Goal: Contribute content: Add original content to the website for others to see

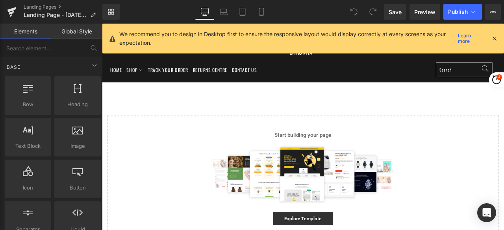
click at [495, 39] on icon at bounding box center [494, 38] width 7 height 7
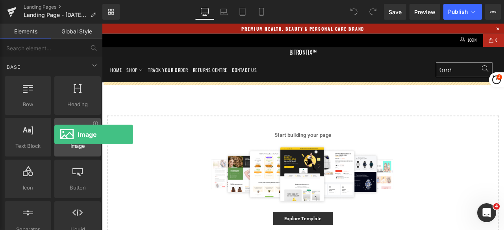
drag, startPoint x: 93, startPoint y: 134, endPoint x: 54, endPoint y: 135, distance: 39.0
click at [54, 135] on div "Image images, photos, alts, uploads" at bounding box center [77, 137] width 46 height 39
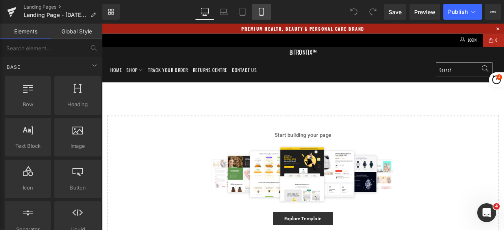
drag, startPoint x: 264, startPoint y: 11, endPoint x: 15, endPoint y: 21, distance: 249.6
click at [264, 11] on icon at bounding box center [261, 12] width 8 height 8
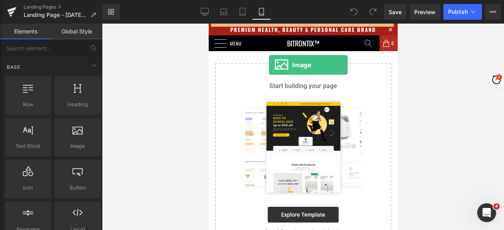
drag, startPoint x: 285, startPoint y: 162, endPoint x: 268, endPoint y: 65, distance: 99.0
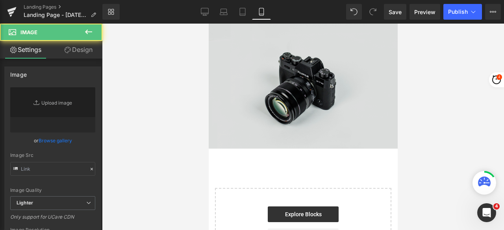
type input "//[DOMAIN_NAME][URL]"
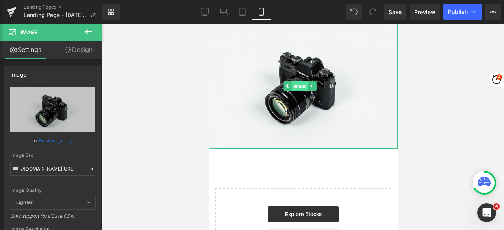
click at [297, 81] on span "Image" at bounding box center [300, 85] width 16 height 9
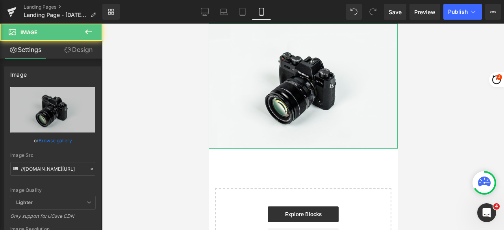
click at [76, 55] on link "Design" at bounding box center [78, 50] width 51 height 18
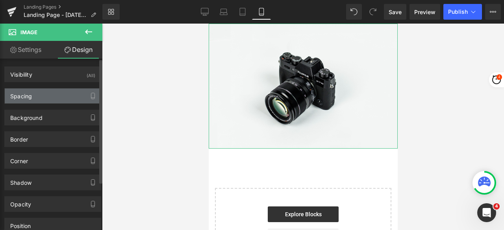
click at [43, 96] on div "Spacing" at bounding box center [53, 96] width 96 height 15
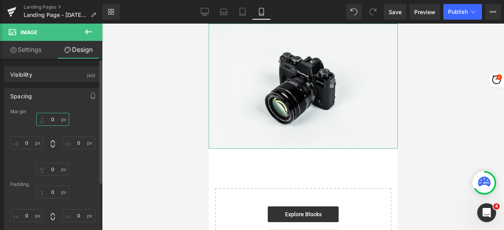
click at [54, 117] on input "0" at bounding box center [52, 119] width 33 height 13
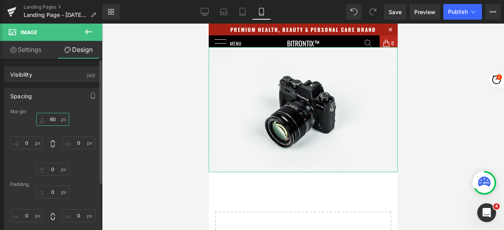
type input "6"
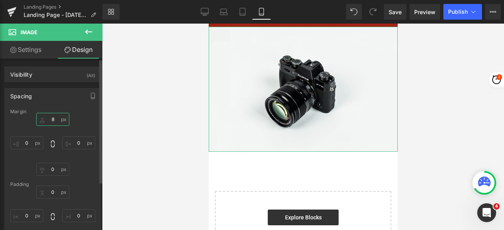
type input "80"
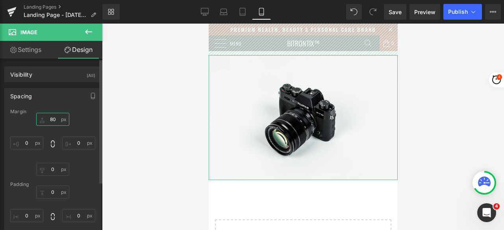
drag, startPoint x: 55, startPoint y: 115, endPoint x: 44, endPoint y: 116, distance: 11.4
click at [44, 116] on input "80" at bounding box center [52, 119] width 33 height 13
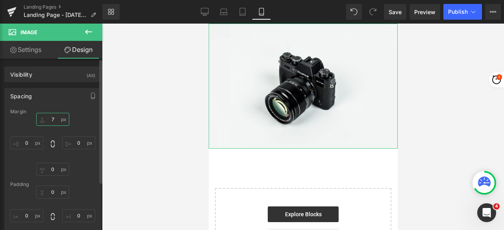
type input "70"
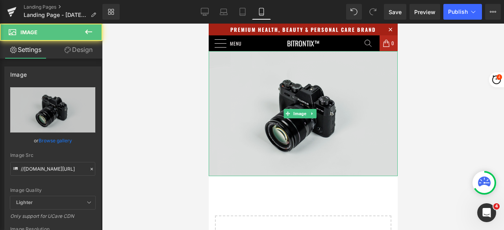
click at [240, 67] on img at bounding box center [302, 113] width 189 height 125
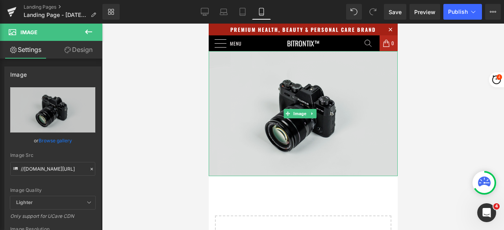
click at [231, 79] on img at bounding box center [302, 113] width 189 height 125
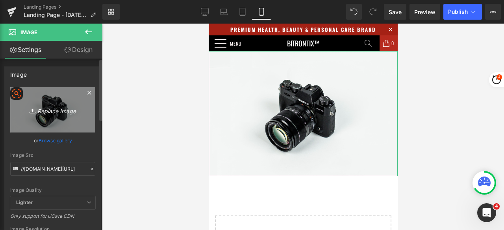
click at [23, 116] on link "Replace Image" at bounding box center [52, 109] width 85 height 45
type input "C:\fakepath\Astrology Image_5.jpg"
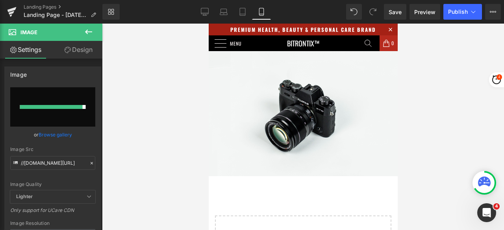
type input "[URL][DOMAIN_NAME]"
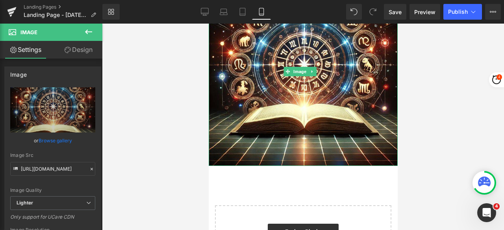
scroll to position [79, 0]
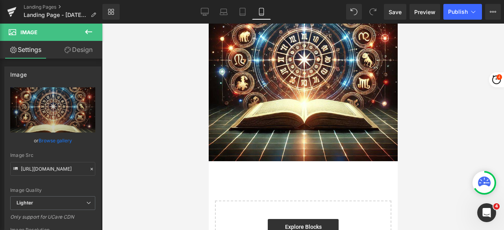
click at [90, 30] on icon at bounding box center [88, 31] width 9 height 9
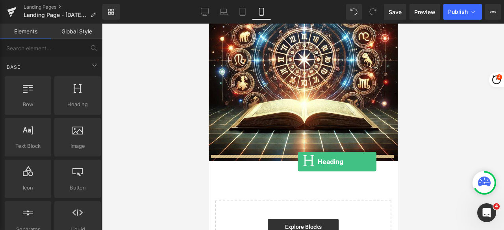
drag, startPoint x: 278, startPoint y: 109, endPoint x: 297, endPoint y: 162, distance: 56.0
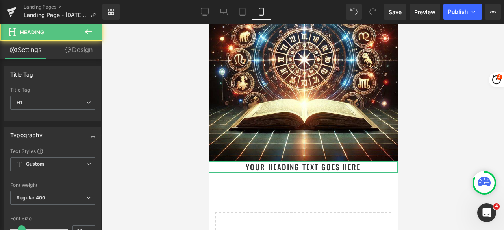
click at [84, 54] on link "Design" at bounding box center [78, 50] width 51 height 18
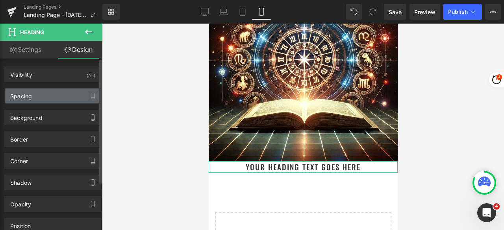
click at [29, 98] on div "Spacing" at bounding box center [21, 94] width 22 height 11
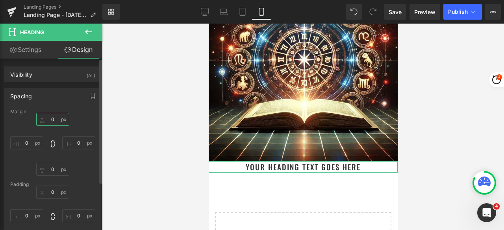
click at [53, 122] on input "0" at bounding box center [52, 119] width 33 height 13
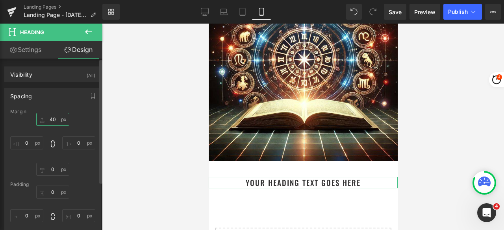
type input "4"
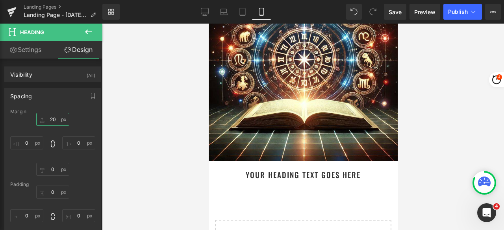
type input "20"
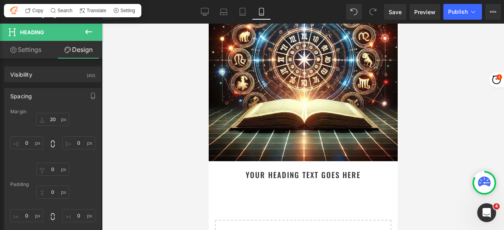
click at [86, 29] on icon at bounding box center [88, 31] width 9 height 9
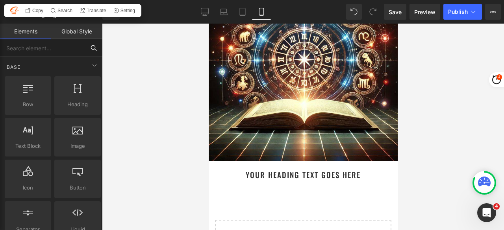
click at [52, 51] on input "text" at bounding box center [42, 47] width 85 height 17
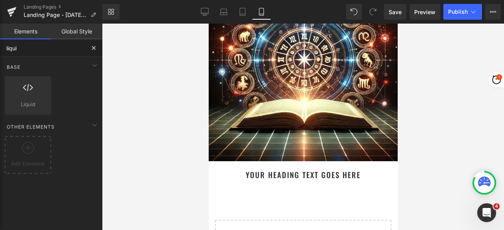
type input "liquid"
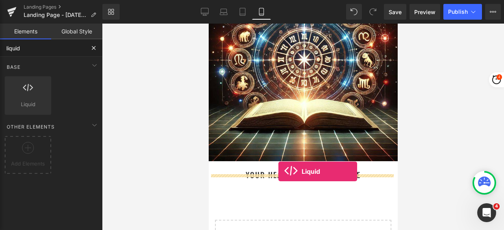
drag, startPoint x: 308, startPoint y: 128, endPoint x: 278, endPoint y: 172, distance: 53.4
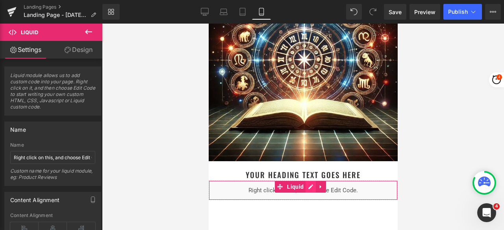
click at [311, 181] on div "Liquid" at bounding box center [302, 191] width 189 height 20
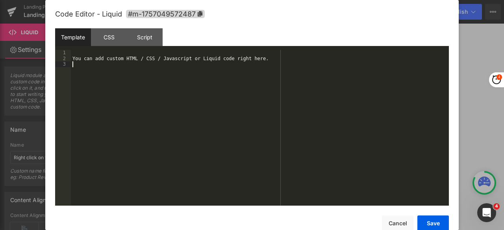
click at [137, 107] on div "You can add custom HTML / CSS / Javascript or Liquid code right here." at bounding box center [260, 133] width 378 height 167
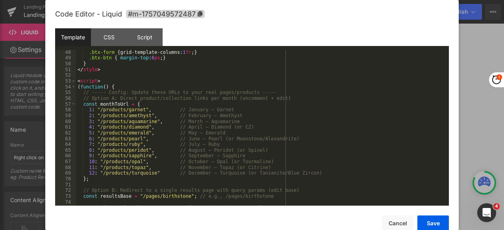
scroll to position [283, 0]
drag, startPoint x: 100, startPoint y: 111, endPoint x: 121, endPoint y: 111, distance: 21.2
click at [121, 111] on div ".btx-form { grid-template-columns: 1 fr ; } .btx-btn { margin-top : 6 px ; } } …" at bounding box center [260, 133] width 369 height 167
click at [132, 111] on div ".btx-form { grid-template-columns: 1 fr ; } .btx-btn { margin-top : 6 px ; } } …" at bounding box center [260, 133] width 369 height 167
drag, startPoint x: 146, startPoint y: 116, endPoint x: 121, endPoint y: 116, distance: 24.4
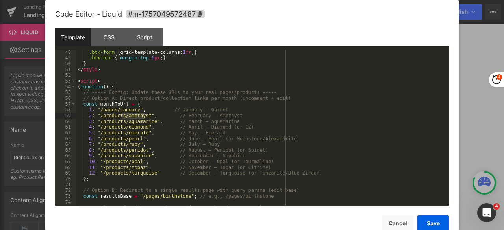
click at [121, 116] on div ".btx-form { grid-template-columns: 1 fr ; } .btx-btn { margin-top : 6 px ; } } …" at bounding box center [260, 133] width 369 height 167
drag, startPoint x: 116, startPoint y: 110, endPoint x: 98, endPoint y: 112, distance: 17.5
click at [98, 112] on div ".btx-form { grid-template-columns: 1 fr ; } .btx-btn { margin-top : 6 px ; } } …" at bounding box center [260, 133] width 369 height 167
drag, startPoint x: 144, startPoint y: 116, endPoint x: 99, endPoint y: 118, distance: 45.3
click at [99, 118] on div ".btx-form { grid-template-columns: 1 fr ; } .btx-btn { margin-top : 6 px ; } } …" at bounding box center [260, 133] width 369 height 167
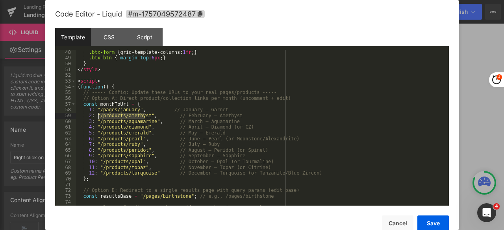
paste textarea
drag, startPoint x: 137, startPoint y: 115, endPoint x: 117, endPoint y: 117, distance: 19.4
click at [117, 117] on div ".btx-form { grid-template-columns: 1 fr ; } .btx-btn { margin-top : 6 px ; } } …" at bounding box center [260, 133] width 369 height 167
drag, startPoint x: 116, startPoint y: 116, endPoint x: 99, endPoint y: 118, distance: 17.0
click at [99, 118] on div ".btx-form { grid-template-columns: 1 fr ; } .btx-btn { margin-top : 6 px ; } } …" at bounding box center [260, 133] width 369 height 167
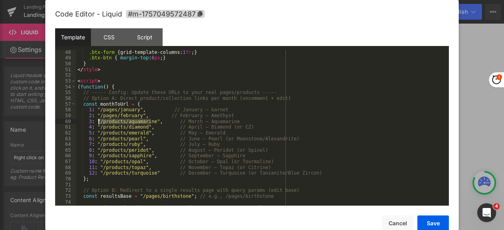
drag, startPoint x: 150, startPoint y: 122, endPoint x: 99, endPoint y: 124, distance: 50.8
click at [99, 124] on div ".btx-form { grid-template-columns: 1 fr ; } .btx-btn { margin-top : 6 px ; } } …" at bounding box center [260, 133] width 369 height 167
paste textarea
drag, startPoint x: 142, startPoint y: 129, endPoint x: 99, endPoint y: 129, distance: 43.3
click at [99, 129] on div ".btx-form { grid-template-columns: 1 fr ; } .btx-btn { margin-top : 6 px ; } } …" at bounding box center [260, 133] width 369 height 167
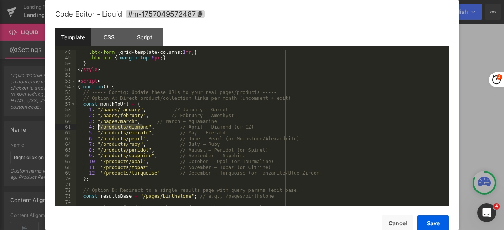
paste textarea
drag, startPoint x: 144, startPoint y: 133, endPoint x: 99, endPoint y: 133, distance: 44.9
click at [99, 133] on div ".btx-form { grid-template-columns: 1 fr ; } .btx-btn { margin-top : 6 px ; } } …" at bounding box center [260, 133] width 369 height 167
paste textarea
drag, startPoint x: 138, startPoint y: 141, endPoint x: 100, endPoint y: 140, distance: 38.6
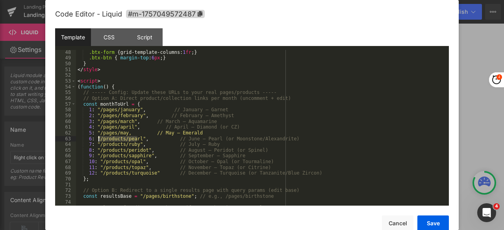
click at [100, 140] on div ".btx-form { grid-template-columns: 1 fr ; } .btx-btn { margin-top : 6 px ; } } …" at bounding box center [260, 133] width 369 height 167
paste textarea
drag, startPoint x: 135, startPoint y: 148, endPoint x: 99, endPoint y: 144, distance: 36.4
click at [99, 144] on div ".btx-form { grid-template-columns: 1 fr ; } .btx-btn { margin-top : 6 px ; } } …" at bounding box center [260, 133] width 369 height 167
paste textarea
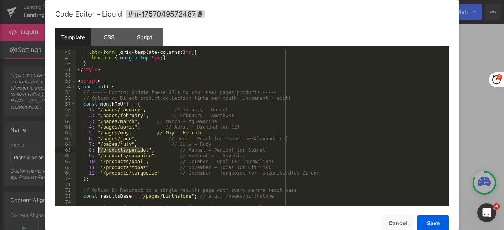
drag, startPoint x: 143, startPoint y: 150, endPoint x: 98, endPoint y: 154, distance: 45.0
click at [98, 154] on div ".btx-form { grid-template-columns: 1 fr ; } .btx-btn { margin-top : 6 px ; } } …" at bounding box center [260, 133] width 369 height 167
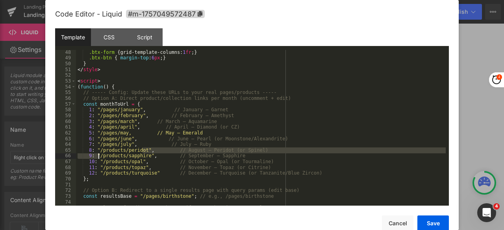
click at [142, 153] on div ".btx-form { grid-template-columns: 1 fr ; } .btx-btn { margin-top : 6 px ; } } …" at bounding box center [260, 128] width 369 height 156
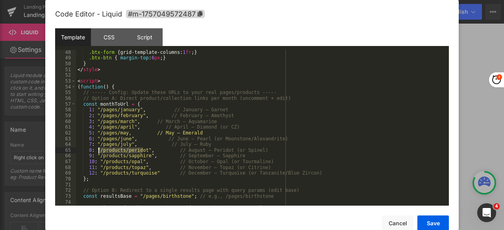
drag, startPoint x: 142, startPoint y: 151, endPoint x: 98, endPoint y: 153, distance: 44.1
click at [98, 153] on div ".btx-form { grid-template-columns: 1 fr ; } .btx-btn { margin-top : 6 px ; } } …" at bounding box center [260, 133] width 369 height 167
paste textarea
drag, startPoint x: 145, startPoint y: 156, endPoint x: 100, endPoint y: 158, distance: 45.3
click at [100, 158] on div ".btx-form { grid-template-columns: 1 fr ; } .btx-btn { margin-top : 6 px ; } } …" at bounding box center [260, 133] width 369 height 167
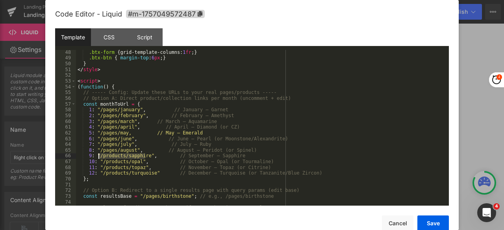
paste textarea
drag, startPoint x: 138, startPoint y: 161, endPoint x: 102, endPoint y: 165, distance: 36.8
click at [102, 165] on div ".btx-form { grid-template-columns: 1 fr ; } .btx-btn { margin-top : 6 px ; } } …" at bounding box center [260, 133] width 369 height 167
paste textarea
drag, startPoint x: 140, startPoint y: 168, endPoint x: 104, endPoint y: 170, distance: 36.2
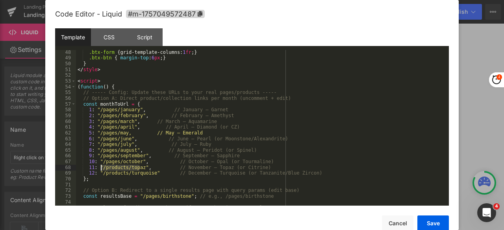
click at [102, 170] on div ".btx-form { grid-template-columns: 1 fr ; } .btx-btn { margin-top : 6 px ; } } …" at bounding box center [260, 133] width 369 height 167
paste textarea
drag, startPoint x: 151, startPoint y: 174, endPoint x: 102, endPoint y: 175, distance: 49.6
click at [102, 175] on div ".btx-form { grid-template-columns: 1 fr ; } .btx-btn { margin-top : 6 px ; } } …" at bounding box center [260, 133] width 369 height 167
paste textarea
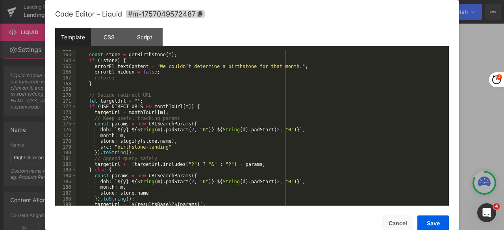
scroll to position [944, 0]
click at [433, 224] on button "Save" at bounding box center [432, 224] width 31 height 16
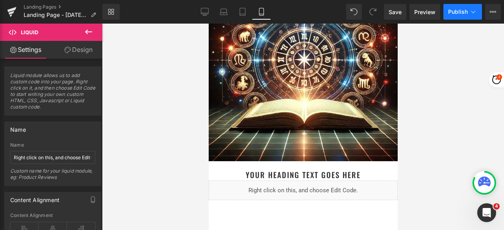
click at [458, 8] on button "Publish" at bounding box center [462, 12] width 39 height 16
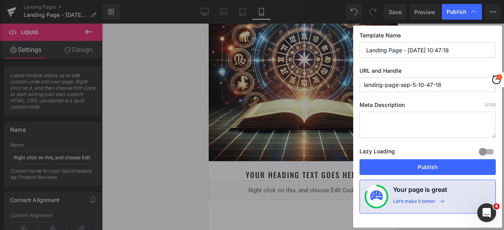
drag, startPoint x: 421, startPoint y: 167, endPoint x: 479, endPoint y: 24, distance: 154.4
click at [471, 29] on div "Template Name Landing Page - [DATE] 10:47:18 URL and Handle landing-page-sep-5-…" at bounding box center [427, 127] width 149 height 202
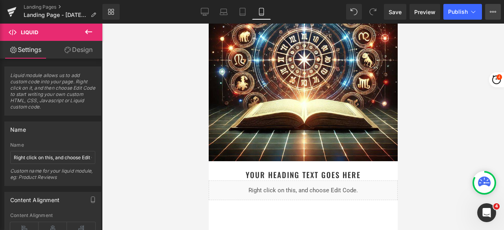
click at [493, 12] on icon at bounding box center [493, 12] width 2 height 2
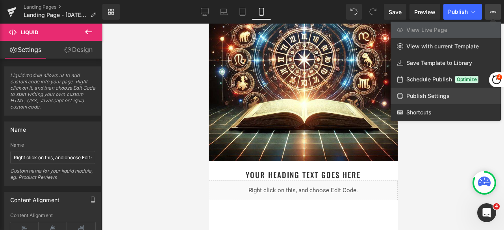
click at [434, 98] on span "Publish Settings" at bounding box center [427, 95] width 43 height 7
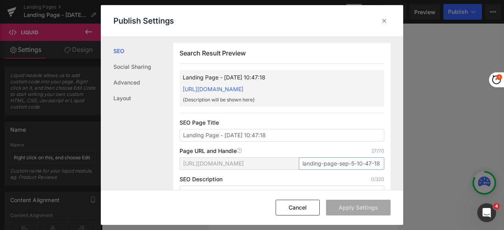
scroll to position [0, 1]
drag, startPoint x: 299, startPoint y: 163, endPoint x: 390, endPoint y: 165, distance: 90.9
click at [390, 165] on div "Search Result Preview Landing Page - [DATE] 10:47:18 [URL][DOMAIN_NAME] {Descri…" at bounding box center [288, 113] width 230 height 153
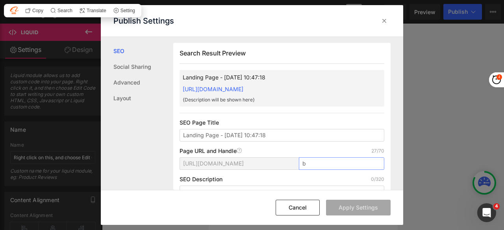
scroll to position [0, 0]
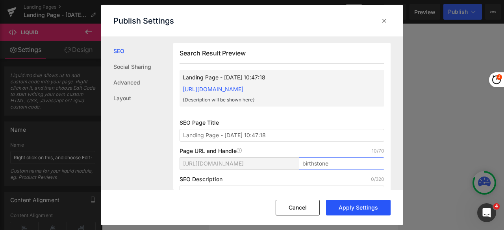
type input "birthstone"
click at [377, 205] on button "Apply Settings" at bounding box center [358, 208] width 65 height 16
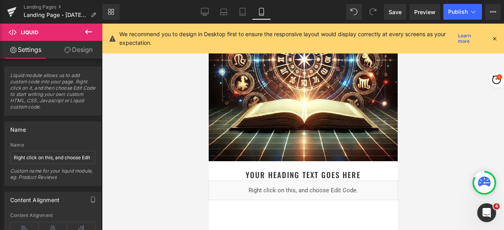
click at [452, 12] on span "Publish" at bounding box center [458, 12] width 20 height 6
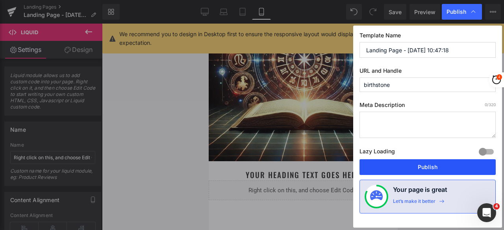
click at [437, 167] on button "Publish" at bounding box center [427, 167] width 136 height 16
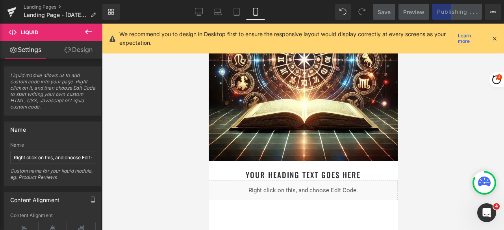
click at [494, 39] on icon at bounding box center [494, 38] width 7 height 7
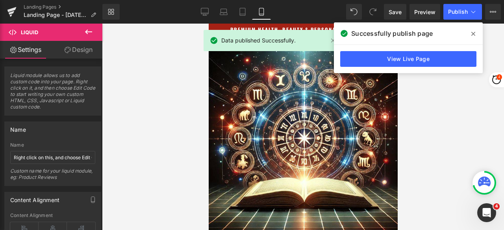
click at [474, 33] on icon at bounding box center [473, 34] width 4 height 4
